Goal: Information Seeking & Learning: Learn about a topic

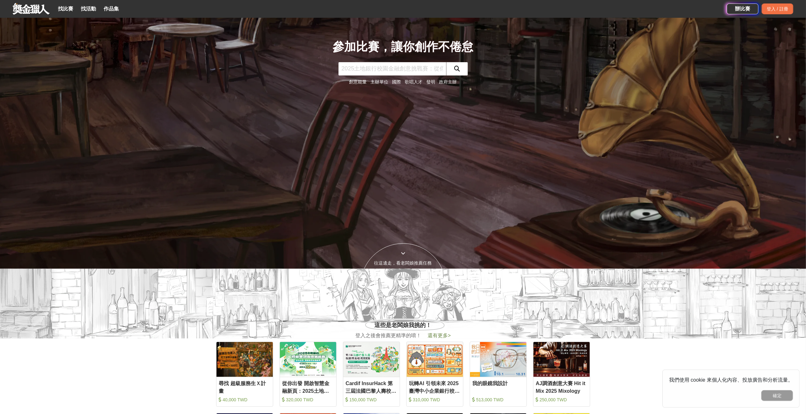
scroll to position [84, 0]
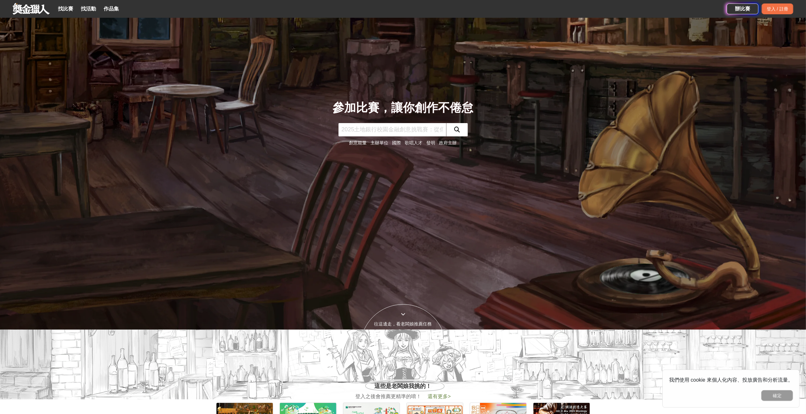
click at [366, 133] on input "text" at bounding box center [393, 129] width 108 height 13
type input "品德教育"
click button "submit" at bounding box center [457, 129] width 22 height 13
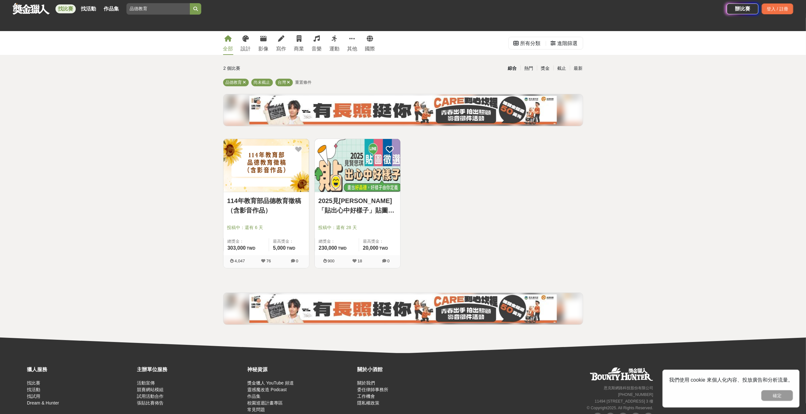
click at [263, 199] on link "114年教育部品德教育徵稿（含影音作品）" at bounding box center [266, 205] width 78 height 19
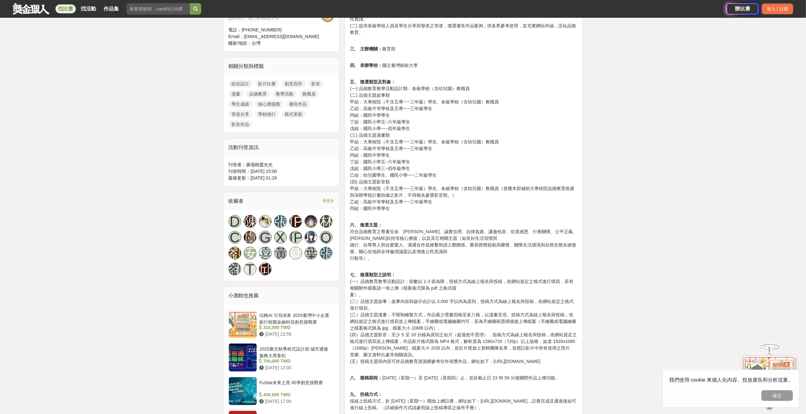
scroll to position [317, 0]
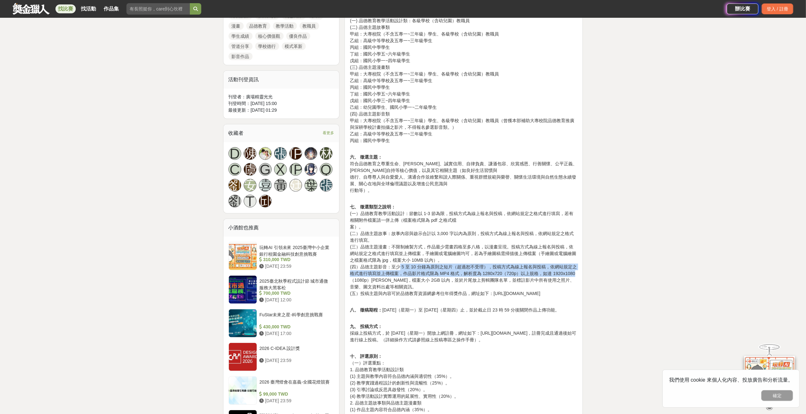
drag, startPoint x: 400, startPoint y: 265, endPoint x: 581, endPoint y: 270, distance: 180.8
click at [581, 270] on div "[DATE]教育部品德教育徵稿（含影音作品）評選活動實施計畫 一、 依據： 依據 [DATE]函頒修正之教育部品德教育促進方案辦理。 二、 目標： (一) 透…" at bounding box center [464, 336] width 238 height 881
click at [566, 288] on p "七、 徵選類型之說明： (一）品德教育教學活動設計：節數以 1-3 節為限，投稿方式為線上報名與投稿，依網站規定之格式進行填寫，若有相關附件檔案請一併上傳（檔…" at bounding box center [464, 247] width 228 height 100
drag, startPoint x: 422, startPoint y: 267, endPoint x: 393, endPoint y: 267, distance: 29.2
click at [393, 267] on p "七、 徵選類型之說明： (一）品德教育教學活動設計：節數以 1-3 節為限，投稿方式為線上報名與投稿，依網站規定之格式進行填寫，若有相關附件檔案請一併上傳（檔…" at bounding box center [464, 247] width 228 height 100
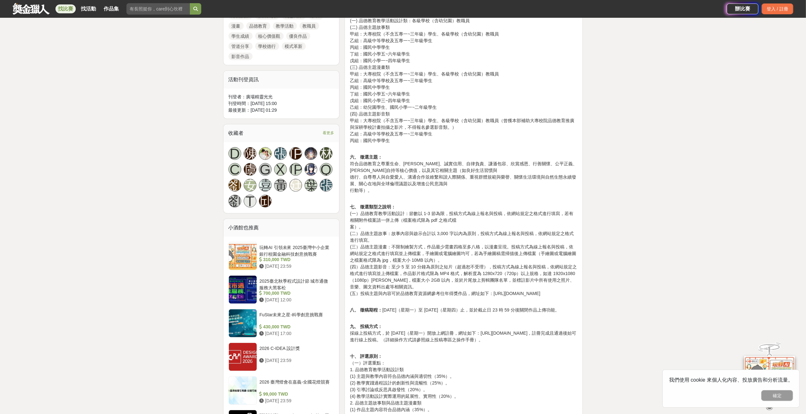
click at [435, 268] on p "七、 徵選類型之說明： (一）品德教育教學活動設計：節數以 1-3 節為限，投稿方式為線上報名與投稿，依網站規定之格式進行填寫，若有相關附件檔案請一併上傳（檔…" at bounding box center [464, 247] width 228 height 100
drag, startPoint x: 404, startPoint y: 261, endPoint x: 412, endPoint y: 270, distance: 11.9
click at [412, 270] on p "七、 徵選類型之說明： (一）品德教育教學活動設計：節數以 1-3 節為限，投稿方式為線上報名與投稿，依網站規定之格式進行填寫，若有相關附件檔案請一併上傳（檔…" at bounding box center [464, 247] width 228 height 100
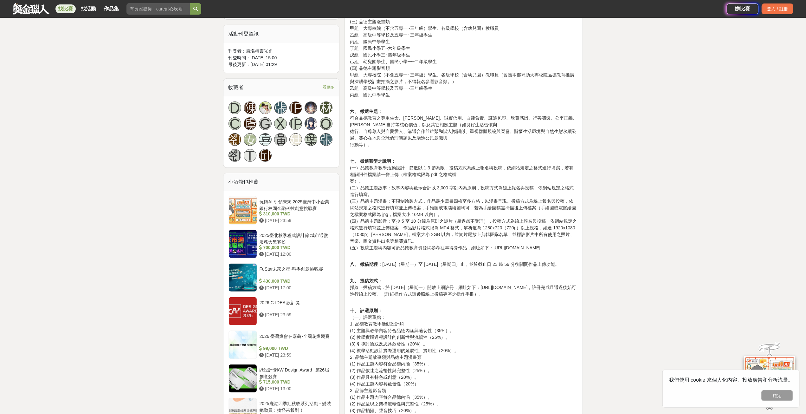
scroll to position [412, 0]
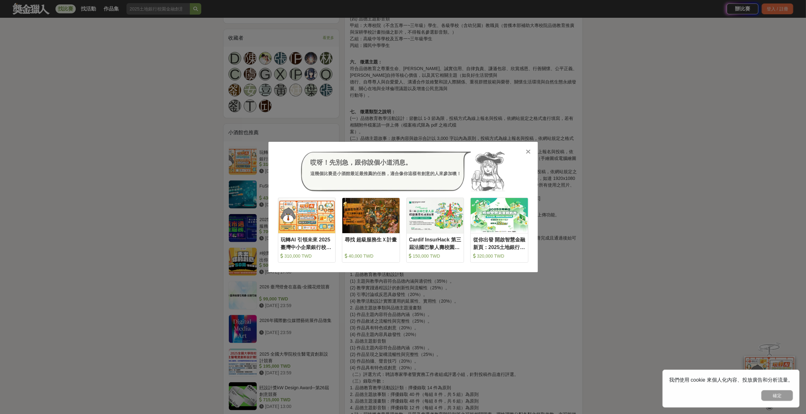
click at [524, 152] on div "哎呀！先別急，跟你說個小道消息。 這幾個比賽是小酒館最近最推薦的任務，適合像你這樣有創意的人來參加噢！" at bounding box center [403, 171] width 250 height 40
